Goal: Transaction & Acquisition: Book appointment/travel/reservation

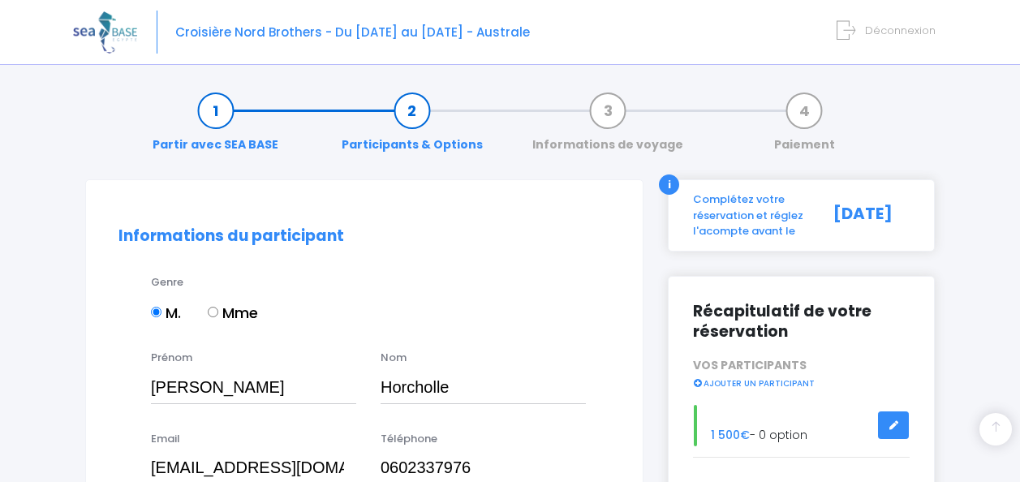
select select "Française"
select select "01"
select select "07"
select select "1972"
select select "24"
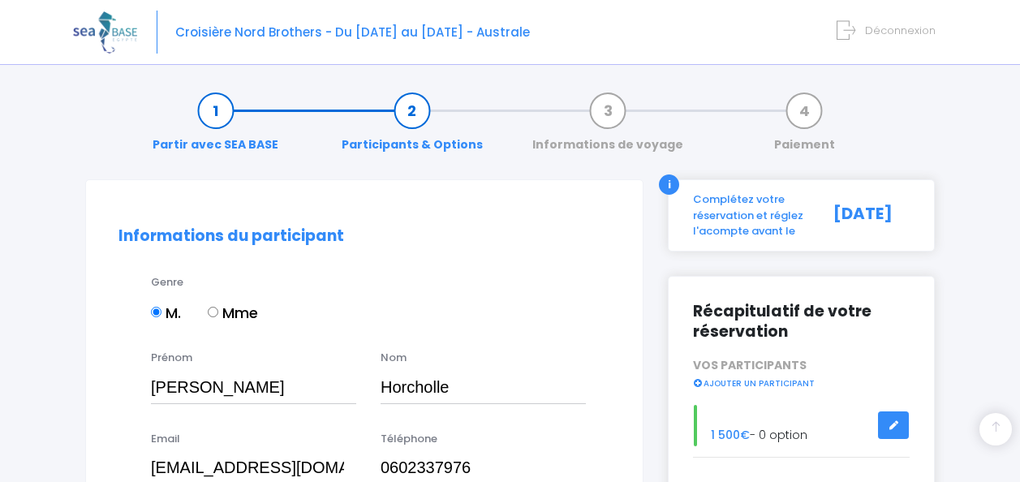
select select "11"
select select "2031"
select select "N2"
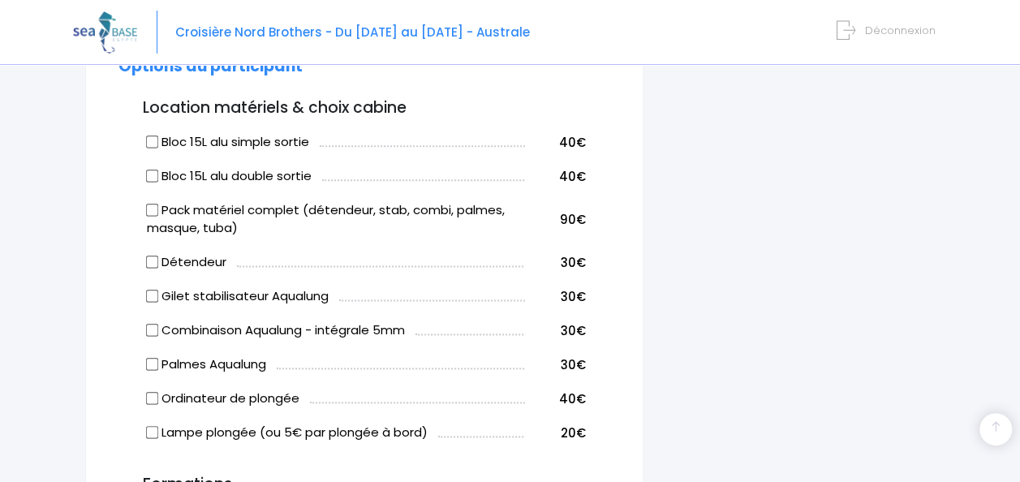
scroll to position [900, 0]
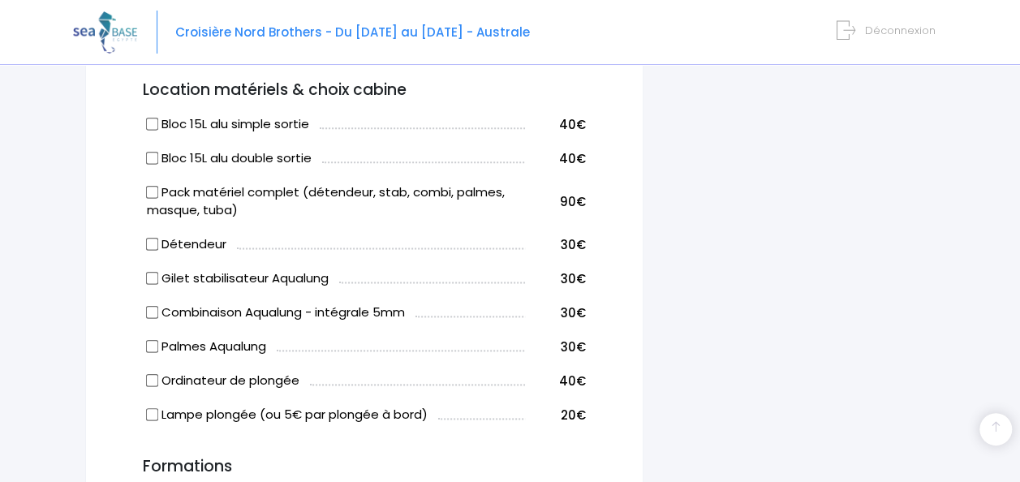
click at [156, 122] on input "Bloc 15L alu simple sortie" at bounding box center [152, 123] width 13 height 13
checkbox input "true"
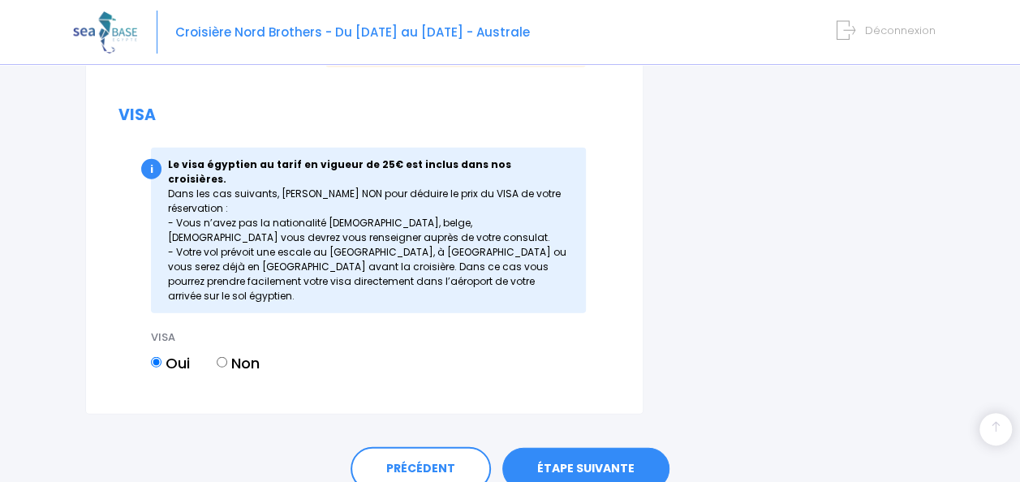
scroll to position [1941, 0]
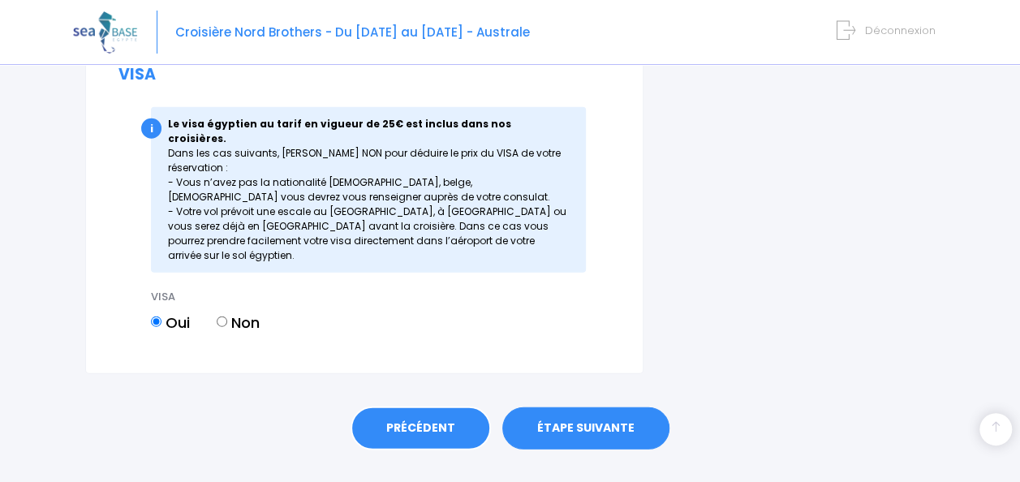
click at [426, 406] on link "PRÉCÉDENT" at bounding box center [420, 428] width 140 height 44
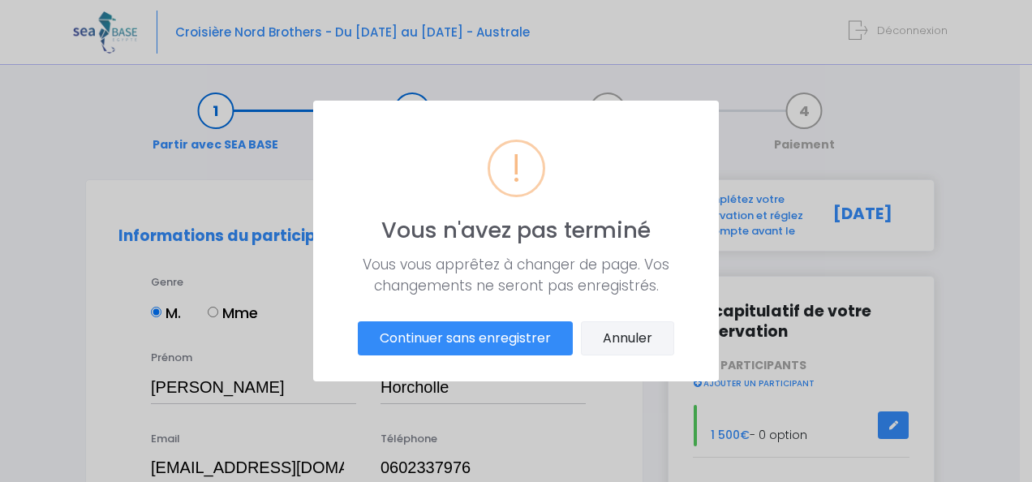
click at [625, 334] on button "Annuler" at bounding box center [627, 338] width 93 height 34
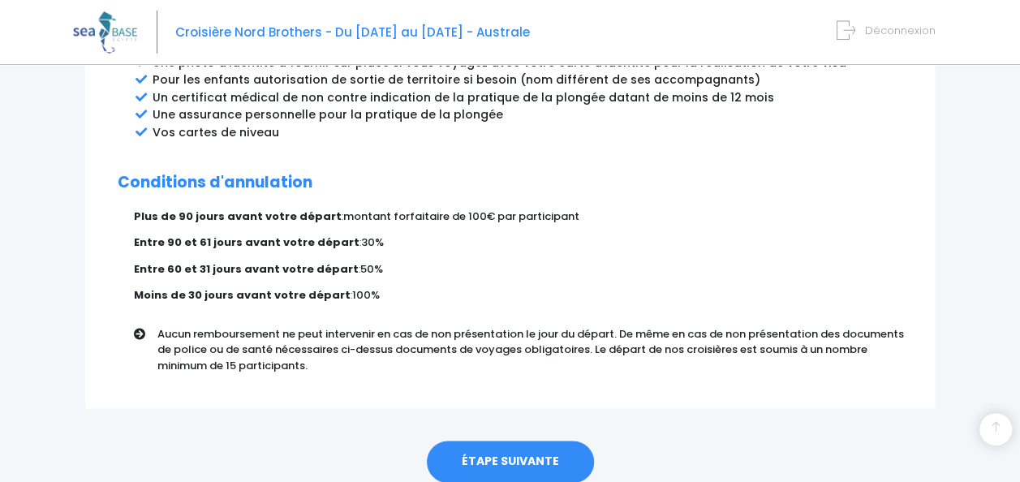
scroll to position [1020, 0]
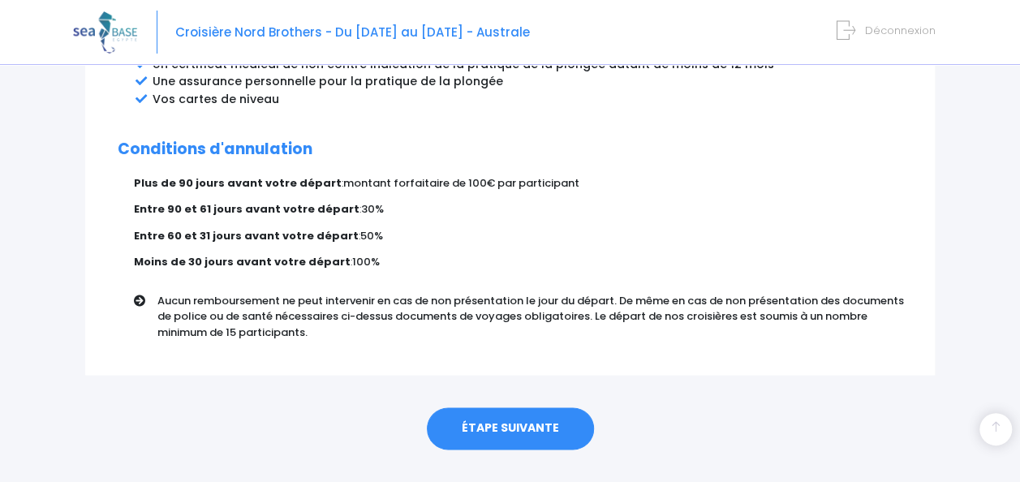
click at [531, 417] on link "ÉTAPE SUIVANTE" at bounding box center [510, 428] width 167 height 42
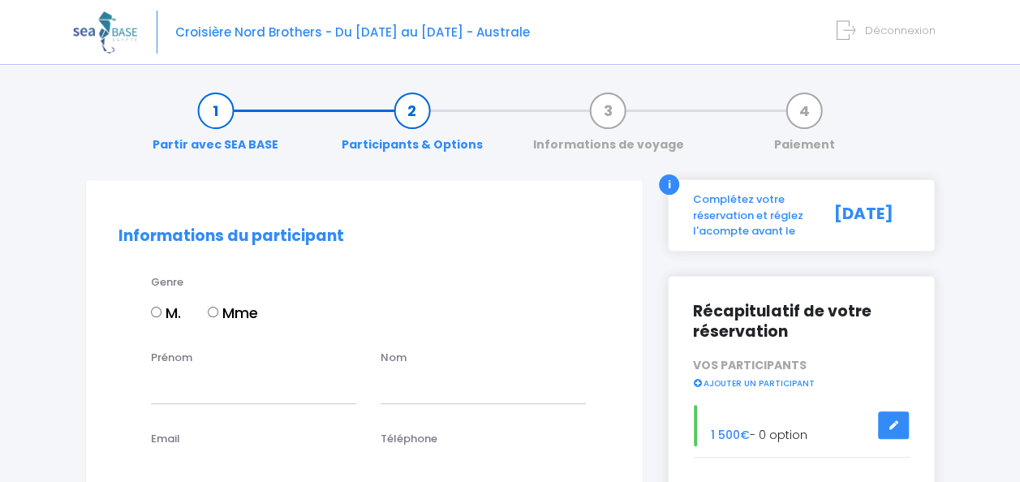
click at [159, 309] on input "M." at bounding box center [156, 312] width 11 height 11
radio input "true"
click at [185, 384] on input "Prénom" at bounding box center [253, 387] width 205 height 32
type input "Olivier"
type input "Horcholle"
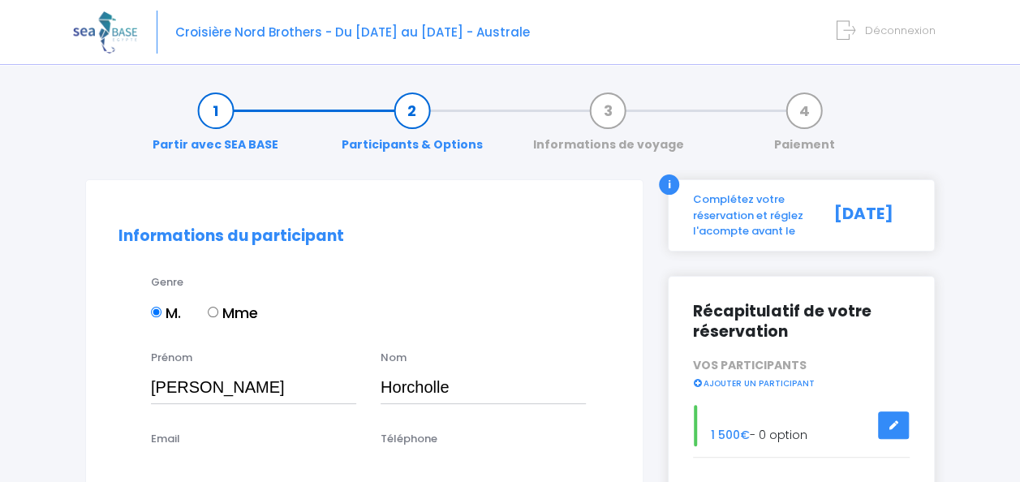
type input "angelique.horcholle@orange.fr"
type input "0602337976"
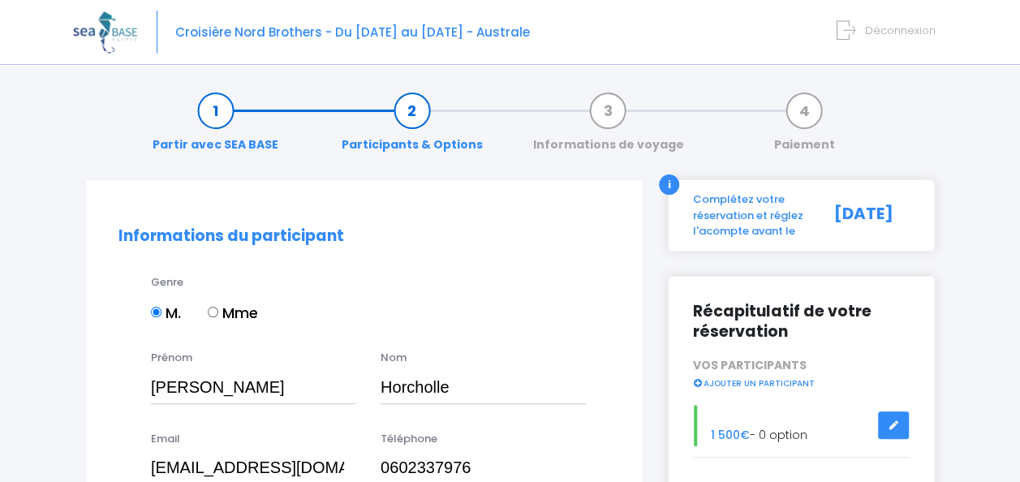
type input "RGMB68975"
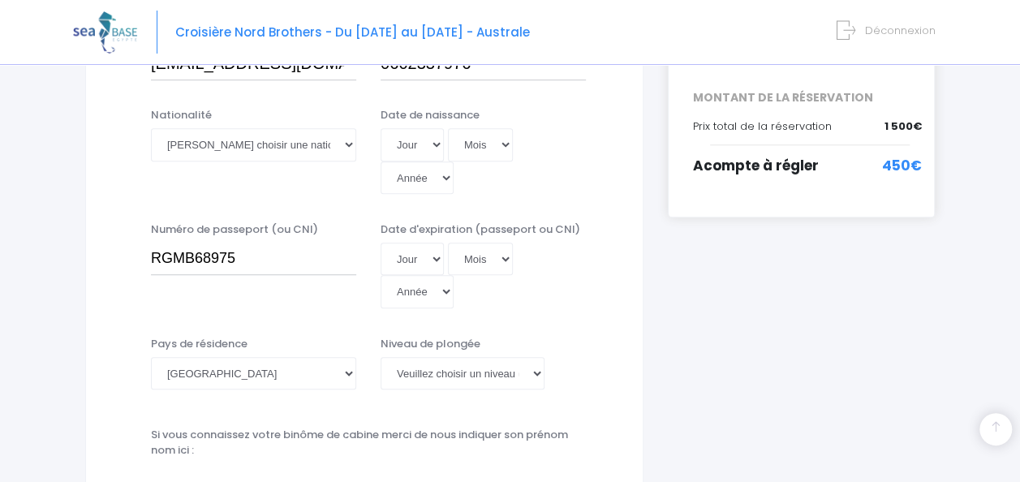
scroll to position [422, 0]
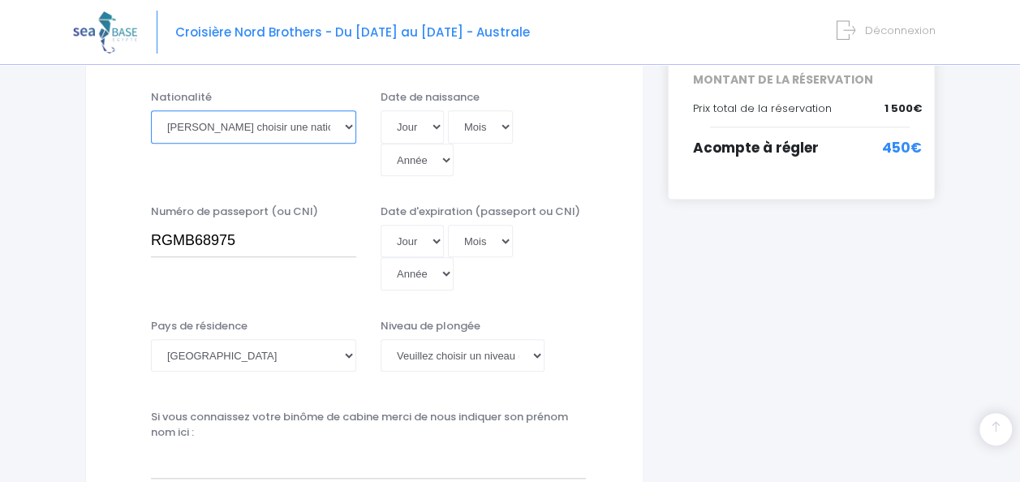
click at [326, 127] on select "Veuillez choisir une nationalité Afghane Albanaise Algerienne Allemande America…" at bounding box center [253, 126] width 205 height 32
select select "Française"
click at [151, 110] on select "Veuillez choisir une nationalité Afghane Albanaise Algerienne Allemande America…" at bounding box center [253, 126] width 205 height 32
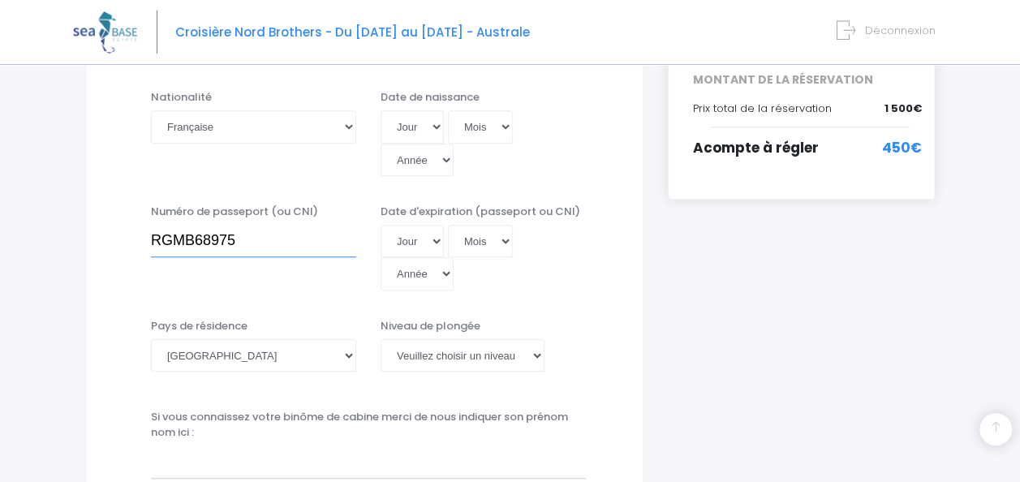
click at [258, 239] on input "RGMB68975" at bounding box center [253, 241] width 205 height 32
type input "R"
type input "en cours"
click at [419, 125] on select "Jour 01 02 03 04 05 06 07 08 09 10 11 12 13 14 15 16 17 18 19 20 21 22 23 24 25…" at bounding box center [411, 126] width 63 height 32
select select "01"
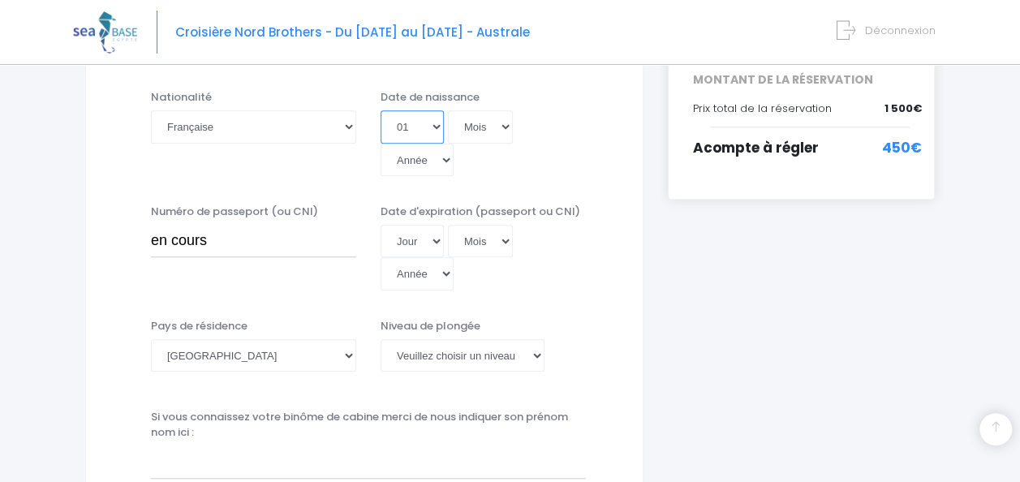
click at [380, 110] on select "Jour 01 02 03 04 05 06 07 08 09 10 11 12 13 14 15 16 17 18 19 20 21 22 23 24 25…" at bounding box center [411, 126] width 63 height 32
click at [479, 125] on select "Mois 01 02 03 04 05 06 07 08 09 10 11 12" at bounding box center [480, 126] width 65 height 32
select select "07"
click at [448, 110] on select "Mois 01 02 03 04 05 06 07 08 09 10 11 12" at bounding box center [480, 126] width 65 height 32
click at [441, 154] on select "Année 2045 2044 2043 2042 2041 2040 2039 2038 2037 2036 2035 2034 2033 2032 203…" at bounding box center [416, 160] width 73 height 32
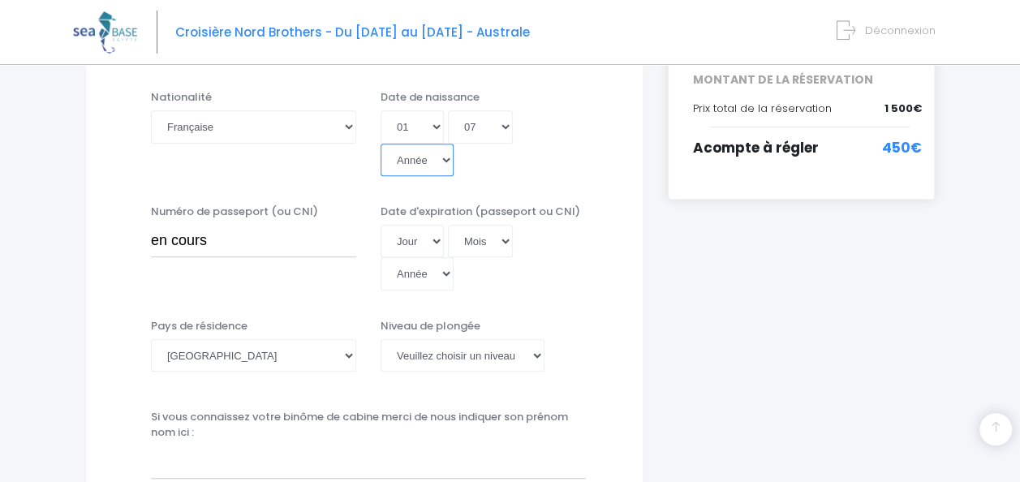
select select "1972"
click at [380, 144] on select "Année 2045 2044 2043 2042 2041 2040 2039 2038 2037 2036 2035 2034 2033 2032 203…" at bounding box center [416, 160] width 73 height 32
type input "1972-07-01"
click at [466, 356] on select "Veuillez choisir un niveau de plongée Non plongeur Junior OW diver Adventure OW…" at bounding box center [462, 355] width 164 height 32
select select "N2"
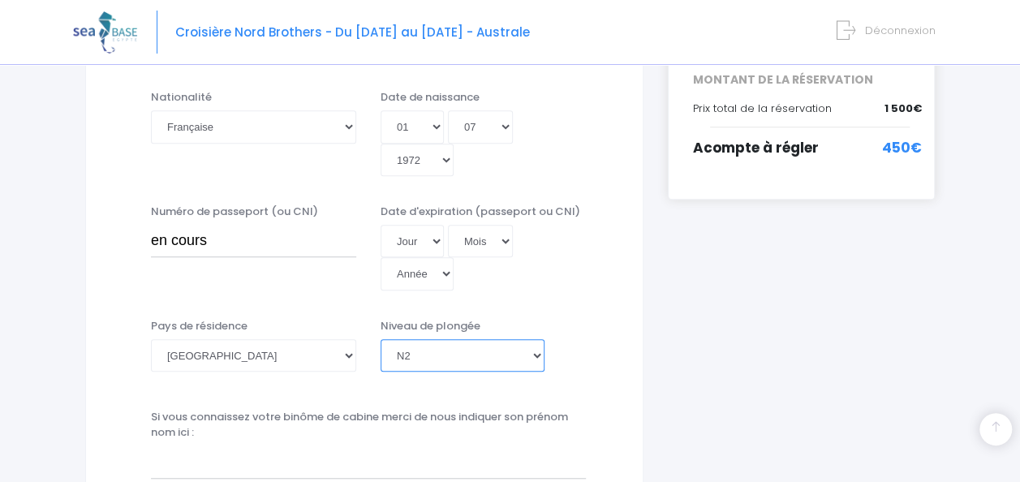
click at [380, 339] on select "Veuillez choisir un niveau de plongée Non plongeur Junior OW diver Adventure OW…" at bounding box center [462, 355] width 164 height 32
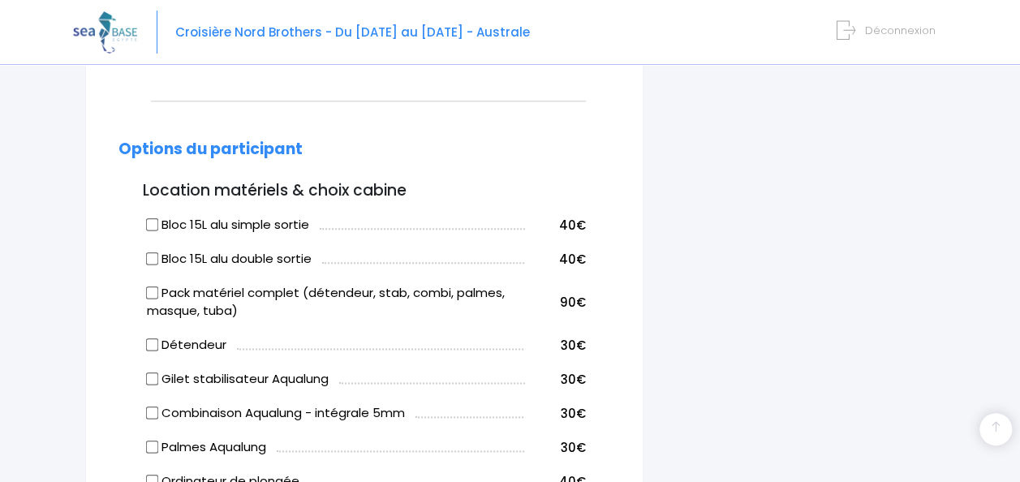
scroll to position [829, 0]
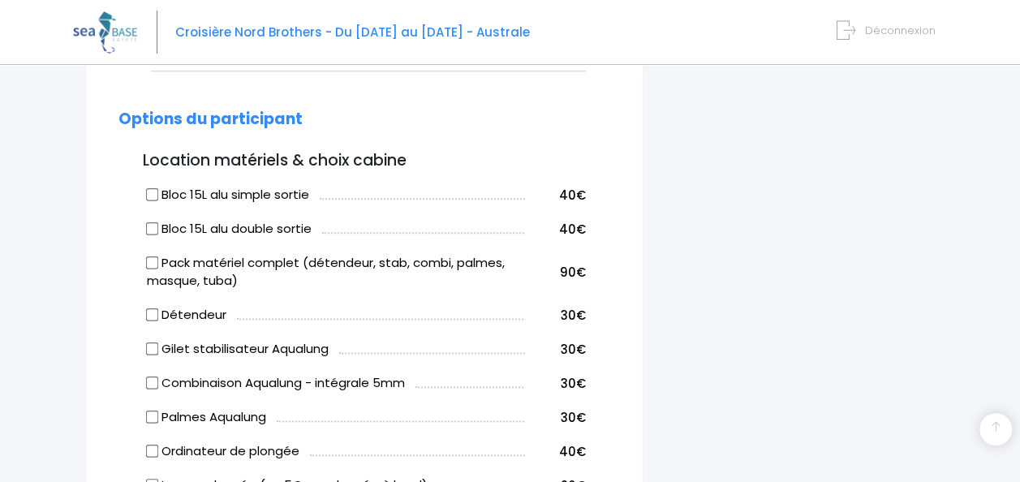
click at [153, 193] on input "Bloc 15L alu simple sortie" at bounding box center [152, 193] width 13 height 13
checkbox input "true"
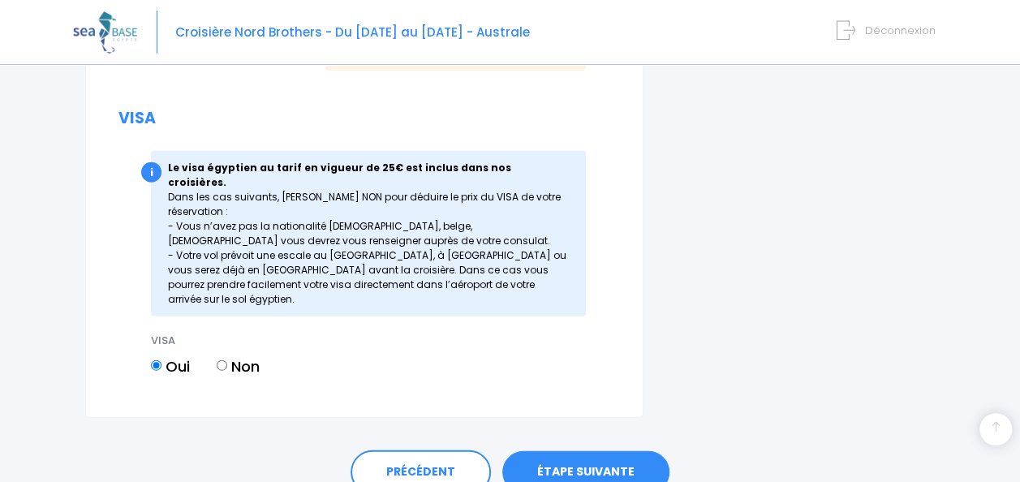
scroll to position [1929, 0]
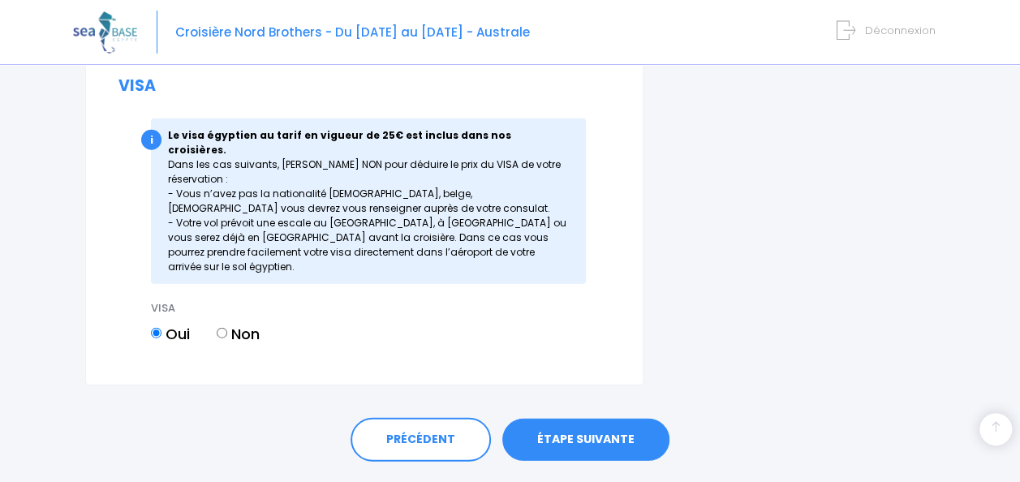
click at [635, 419] on link "ÉTAPE SUIVANTE" at bounding box center [585, 440] width 167 height 42
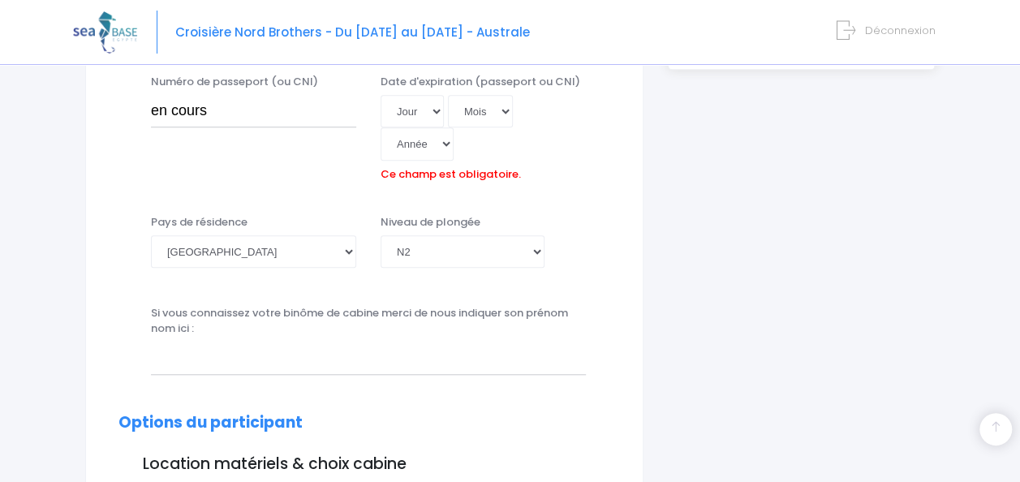
scroll to position [539, 0]
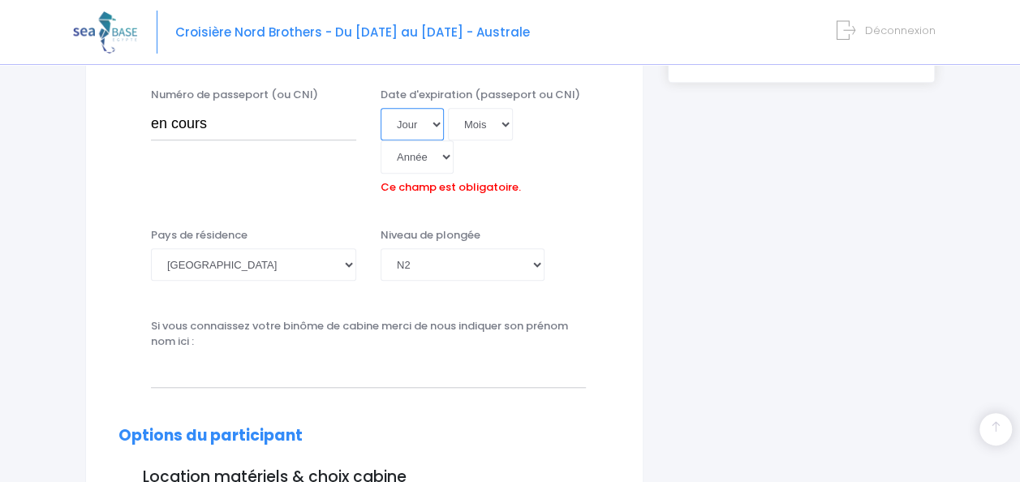
click at [432, 119] on select "Jour 01 02 03 04 05 06 07 08 09 10 11 12 13 14 15 16 17 18 19 20 21 22 23 24 25…" at bounding box center [411, 124] width 63 height 32
select select "24"
click at [380, 108] on select "Jour 01 02 03 04 05 06 07 08 09 10 11 12 13 14 15 16 17 18 19 20 21 22 23 24 25…" at bounding box center [411, 124] width 63 height 32
click at [497, 123] on select "Mois 01 02 03 04 05 06 07 08 09 10 11 12" at bounding box center [480, 124] width 65 height 32
select select "11"
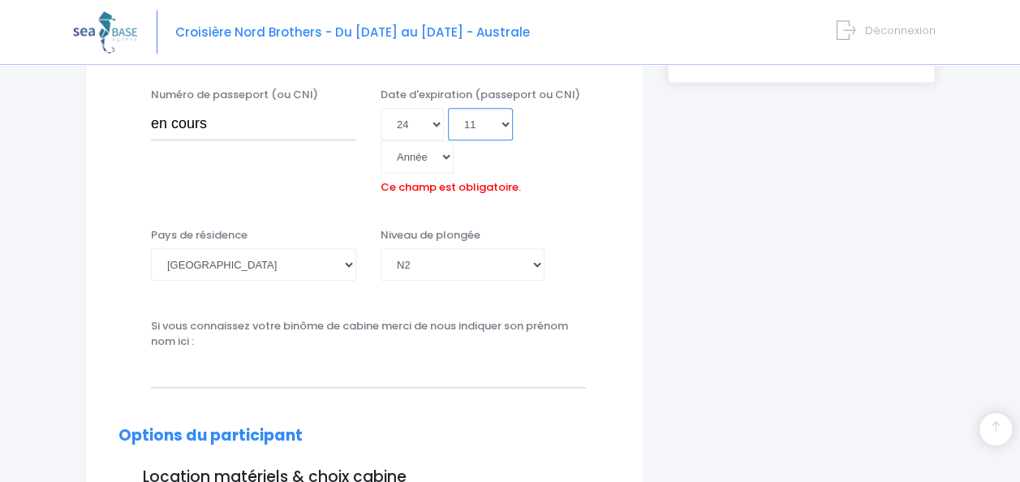
click at [448, 108] on select "Mois 01 02 03 04 05 06 07 08 09 10 11 12" at bounding box center [480, 124] width 65 height 32
click at [440, 156] on select "Année 2045 2044 2043 2042 2041 2040 2039 2038 2037 2036 2035 2034 2033 2032 203…" at bounding box center [416, 156] width 73 height 32
select select "2031"
click at [380, 140] on select "Année 2045 2044 2043 2042 2041 2040 2039 2038 2037 2036 2035 2034 2033 2032 203…" at bounding box center [416, 156] width 73 height 32
type input "2031-11-24"
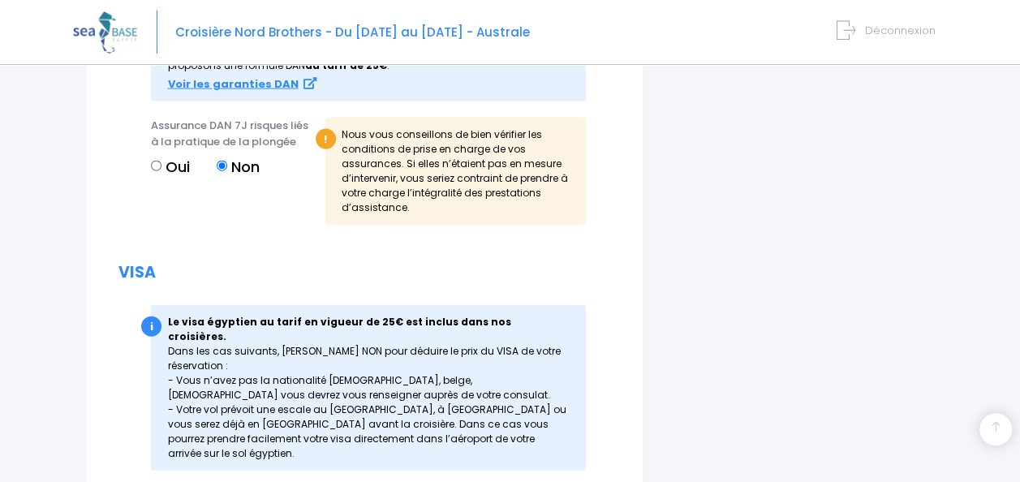
scroll to position [1966, 0]
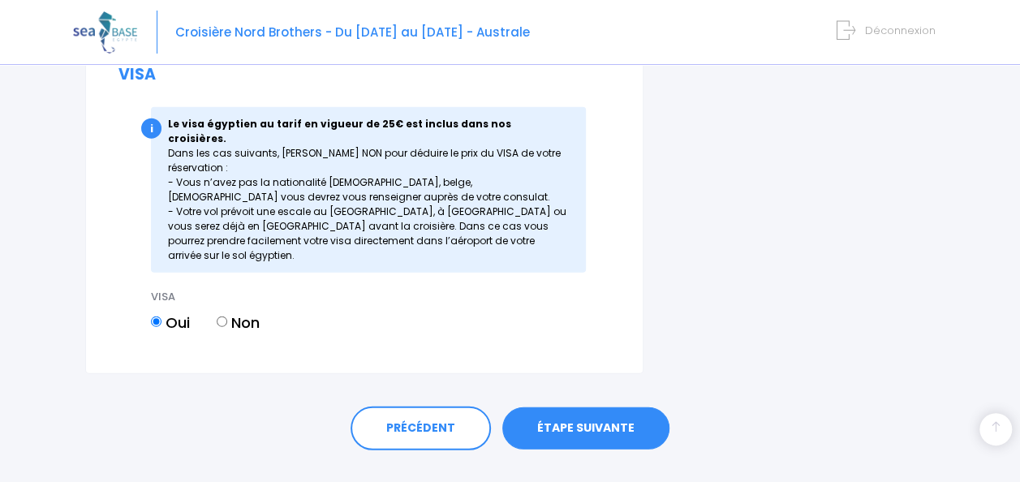
click at [604, 407] on link "ÉTAPE SUIVANTE" at bounding box center [585, 428] width 167 height 42
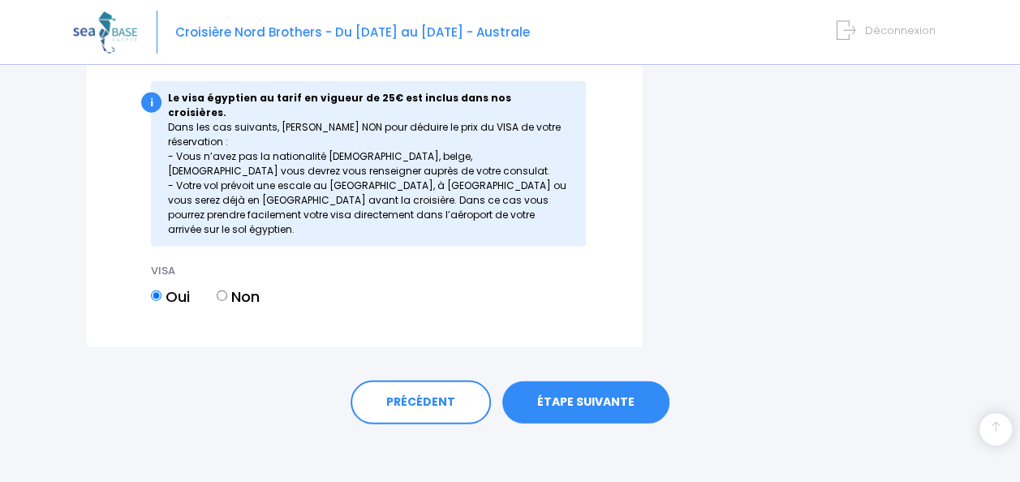
scroll to position [1941, 0]
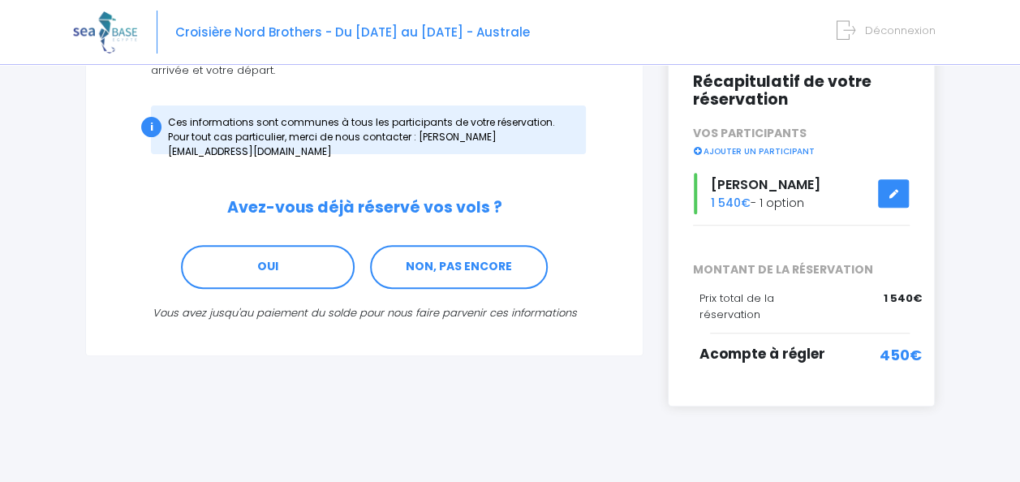
scroll to position [232, 0]
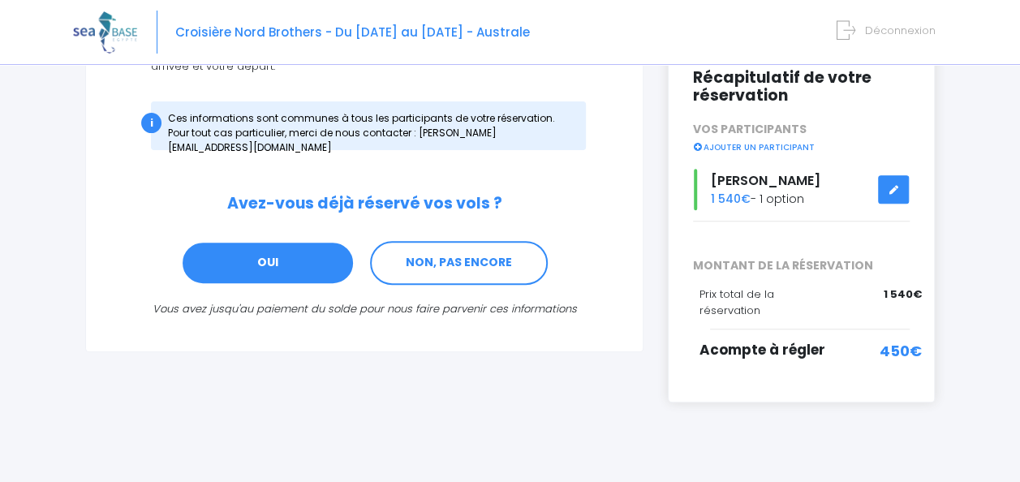
click at [298, 248] on link "OUI" at bounding box center [268, 263] width 174 height 44
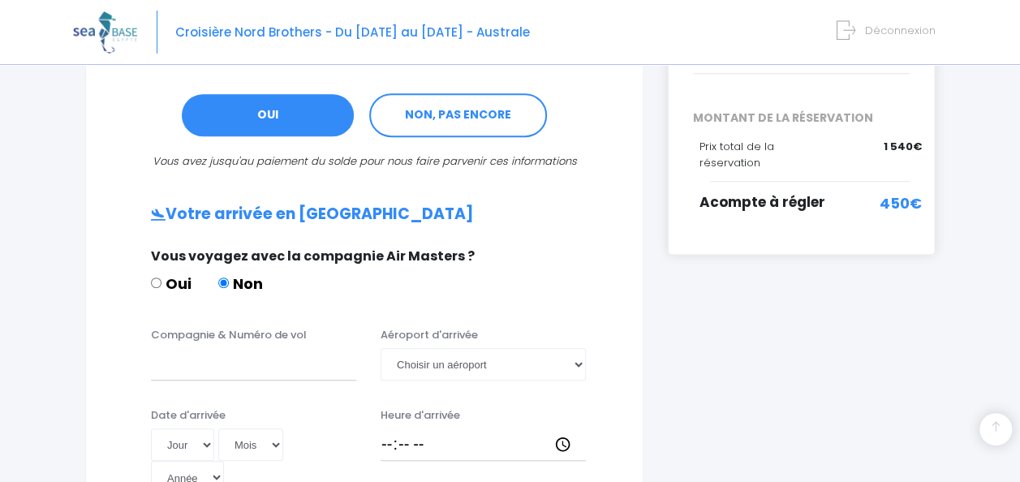
scroll to position [376, 0]
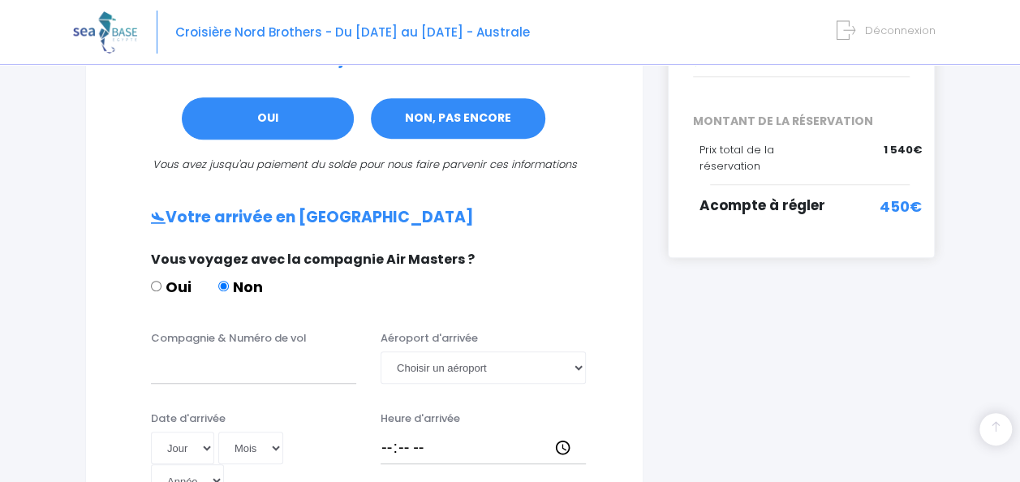
click at [527, 114] on link "NON, PAS ENCORE" at bounding box center [458, 119] width 178 height 44
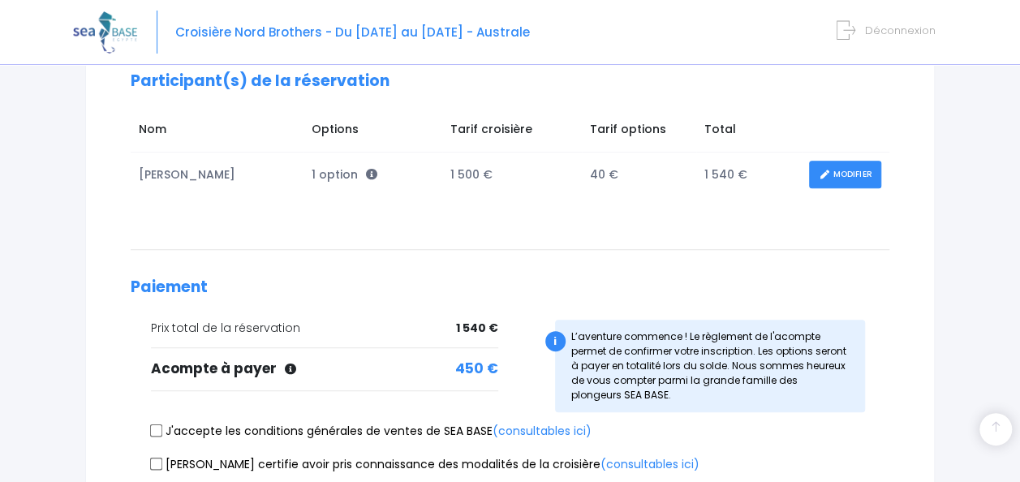
scroll to position [401, 0]
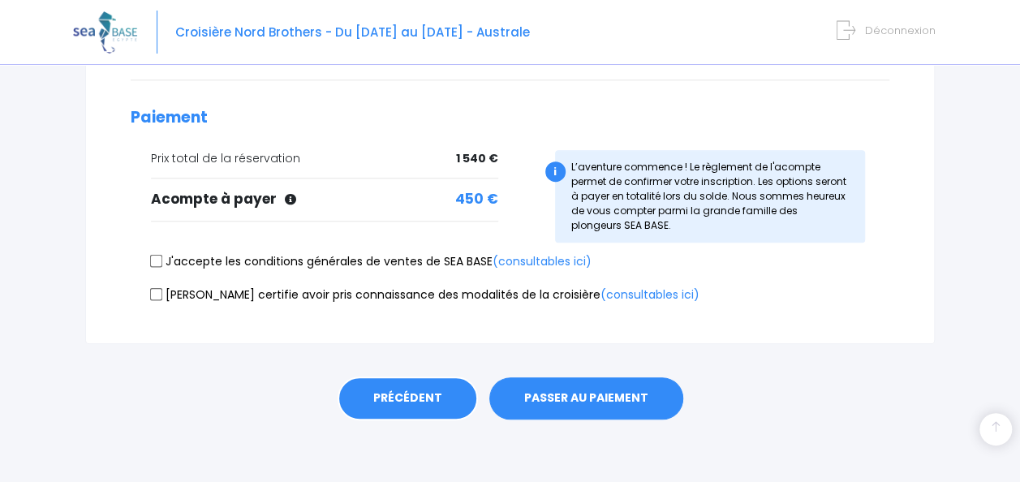
click at [428, 389] on link "PRÉCÉDENT" at bounding box center [407, 398] width 140 height 44
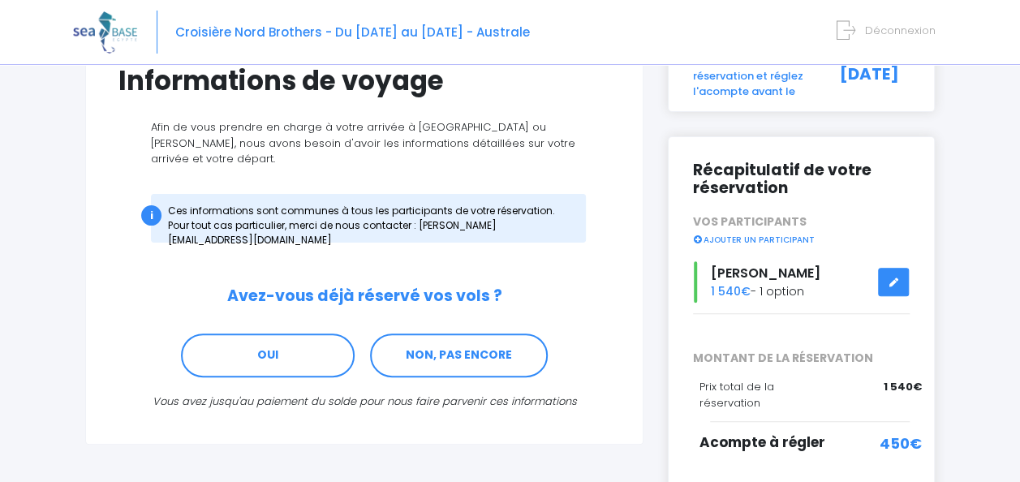
scroll to position [140, 0]
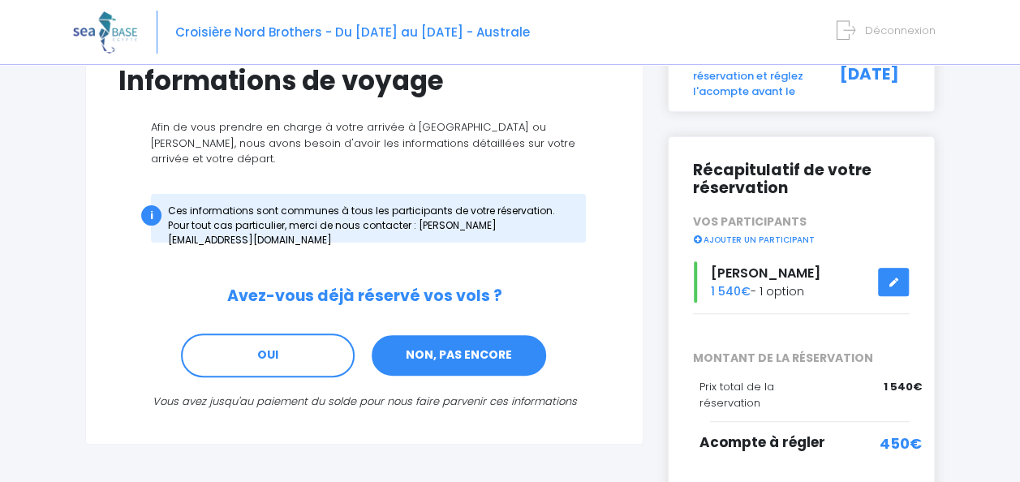
click at [506, 342] on link "NON, PAS ENCORE" at bounding box center [459, 355] width 178 height 44
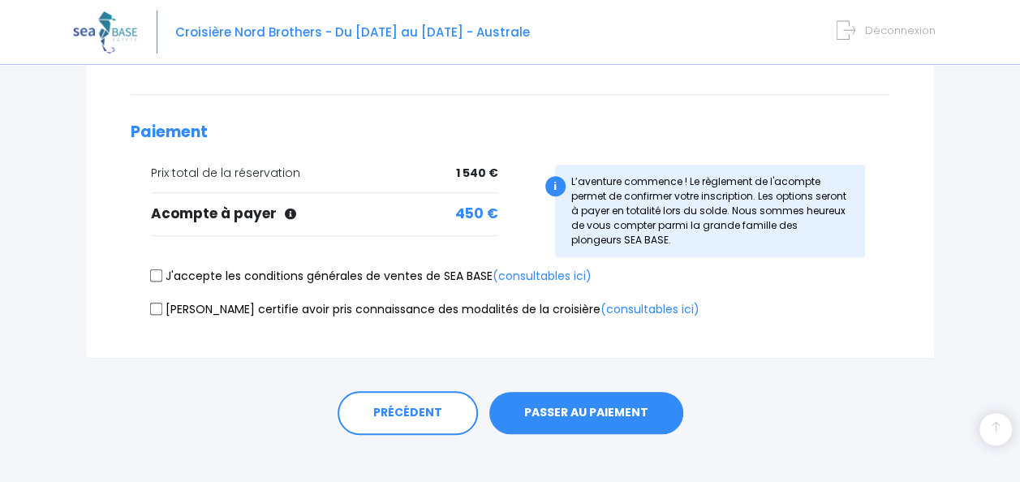
scroll to position [393, 0]
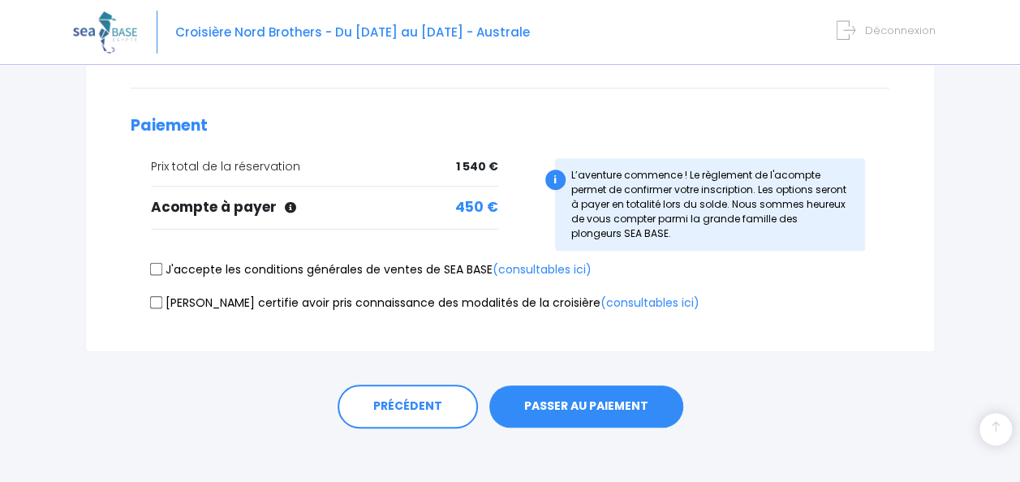
click at [157, 263] on input "J'accepte les conditions générales de ventes de SEA BASE (consultables ici)" at bounding box center [156, 269] width 13 height 13
checkbox input "true"
click at [154, 303] on input "Je certifie avoir pris connaissance des modalités de la croisière (consultables…" at bounding box center [156, 301] width 13 height 13
checkbox input "true"
click at [574, 393] on button "PASSER AU PAIEMENT" at bounding box center [586, 406] width 194 height 42
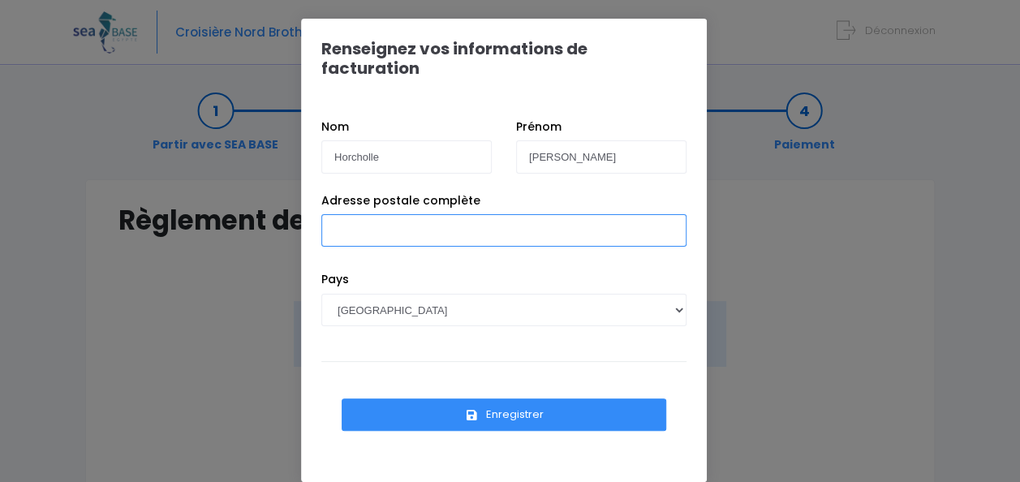
click at [459, 214] on input "Adresse postale complète" at bounding box center [503, 230] width 365 height 32
type input "13e Rue Abbe Seyer 27620 [GEOGRAPHIC_DATA]-[PERSON_NAME][GEOGRAPHIC_DATA]"
click at [524, 398] on button "Enregistrer" at bounding box center [504, 414] width 324 height 32
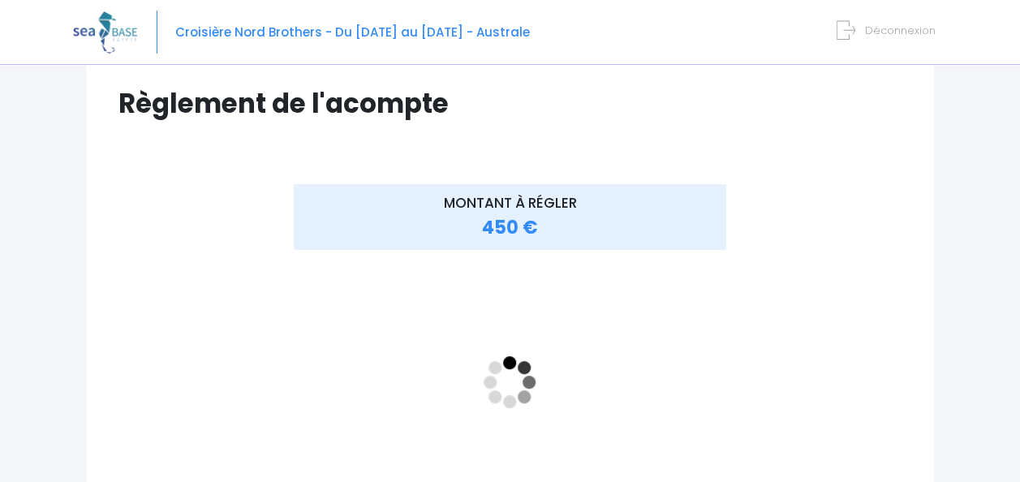
scroll to position [119, 0]
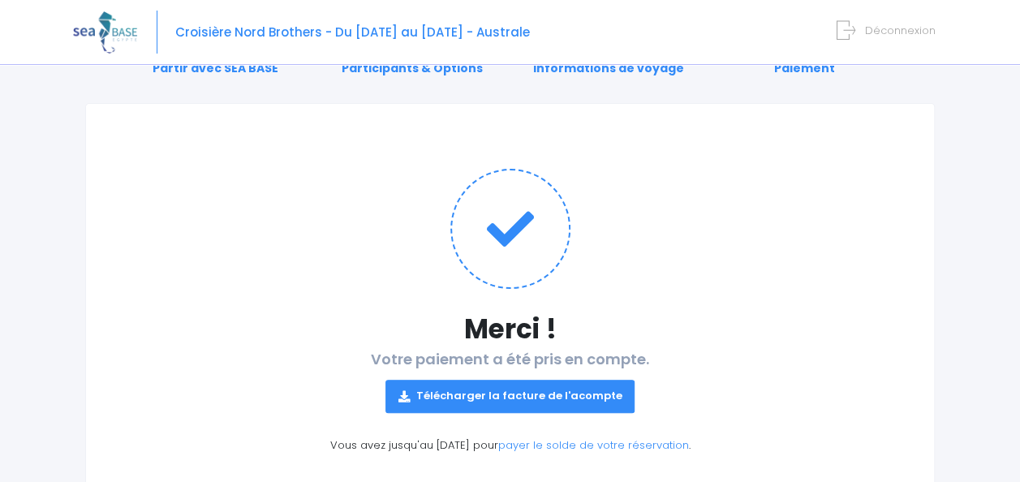
scroll to position [77, 0]
click at [548, 393] on link "Télécharger la facture de l'acompte" at bounding box center [510, 395] width 250 height 32
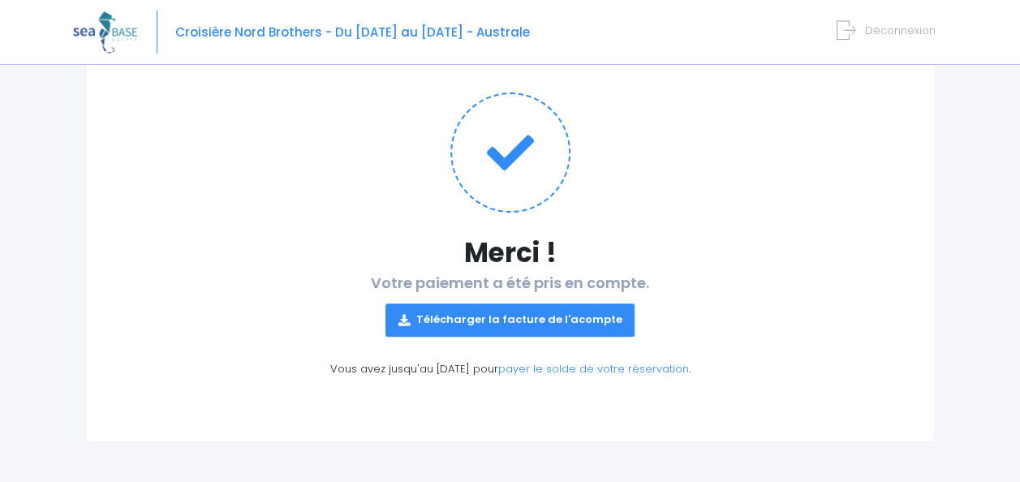
scroll to position [0, 0]
